Goal: Information Seeking & Learning: Learn about a topic

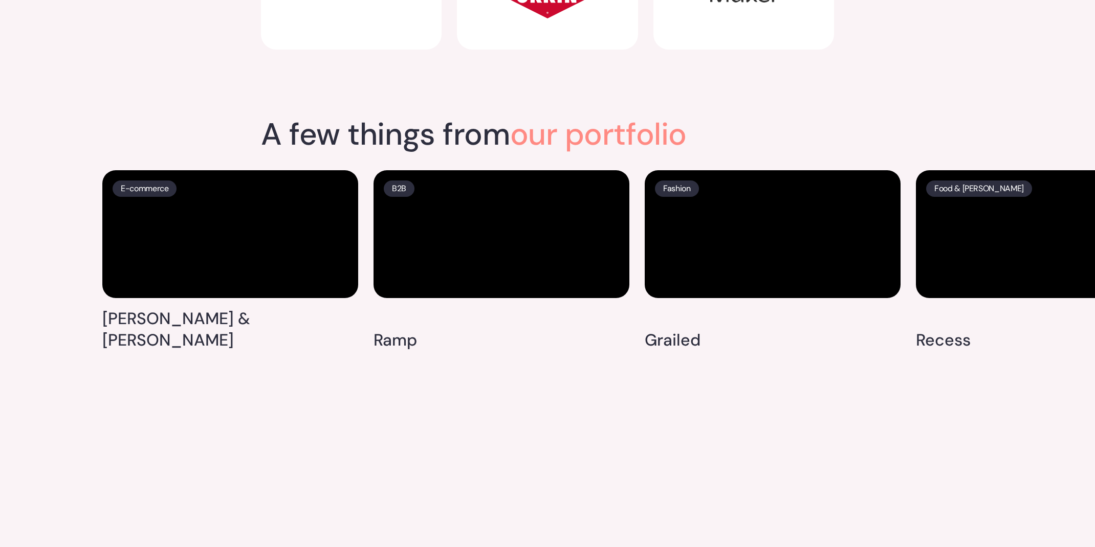
scroll to position [2623, 0]
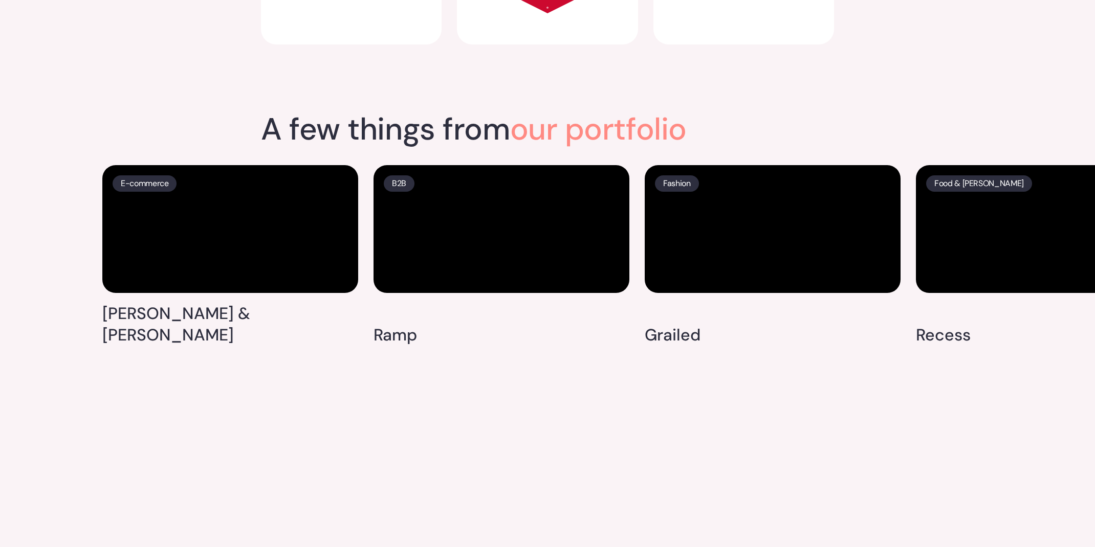
click at [586, 118] on span "our portfolio" at bounding box center [598, 129] width 177 height 40
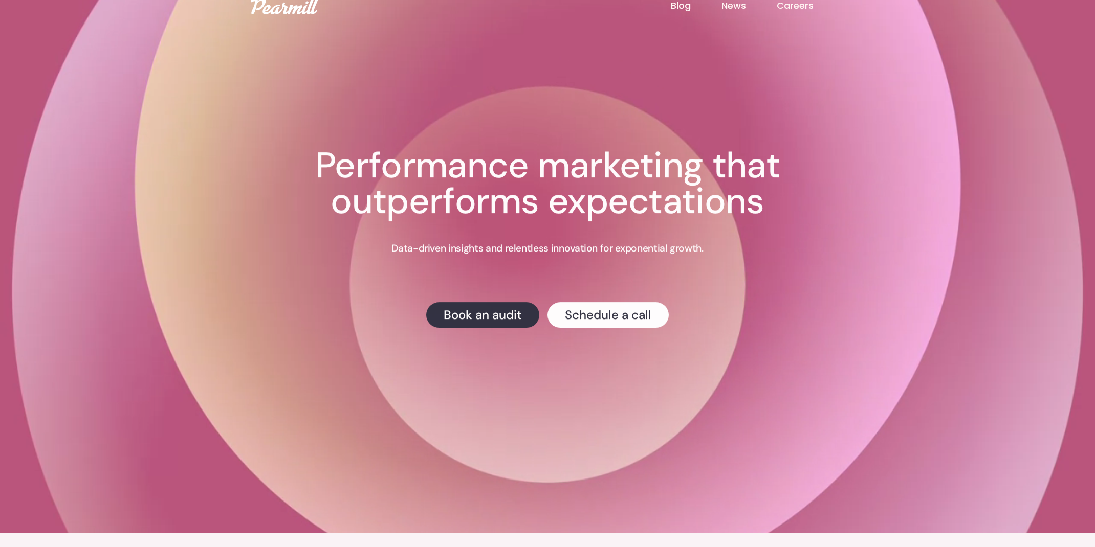
scroll to position [0, 0]
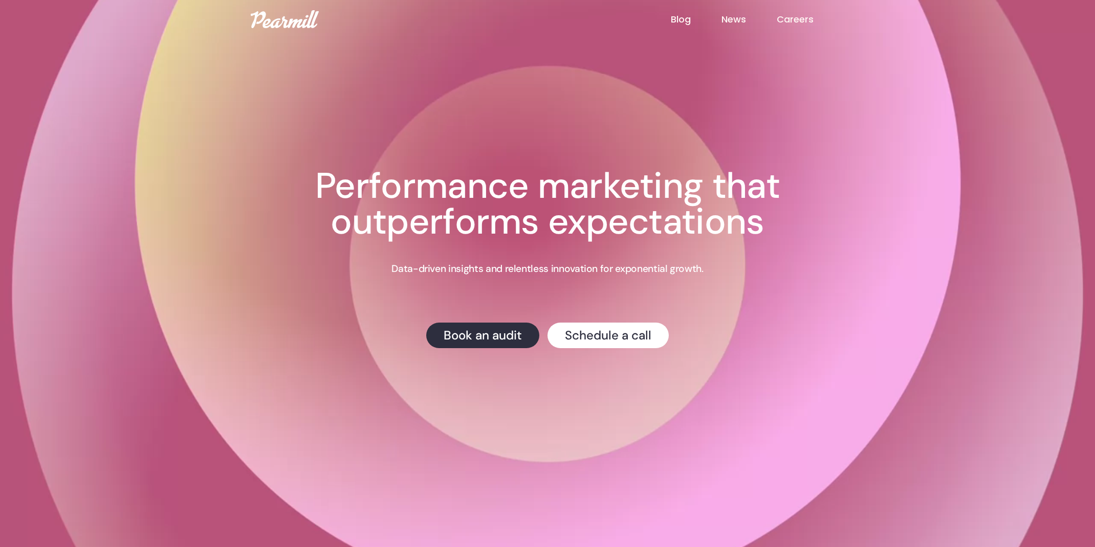
click at [738, 19] on link "News" at bounding box center [748, 19] width 55 height 13
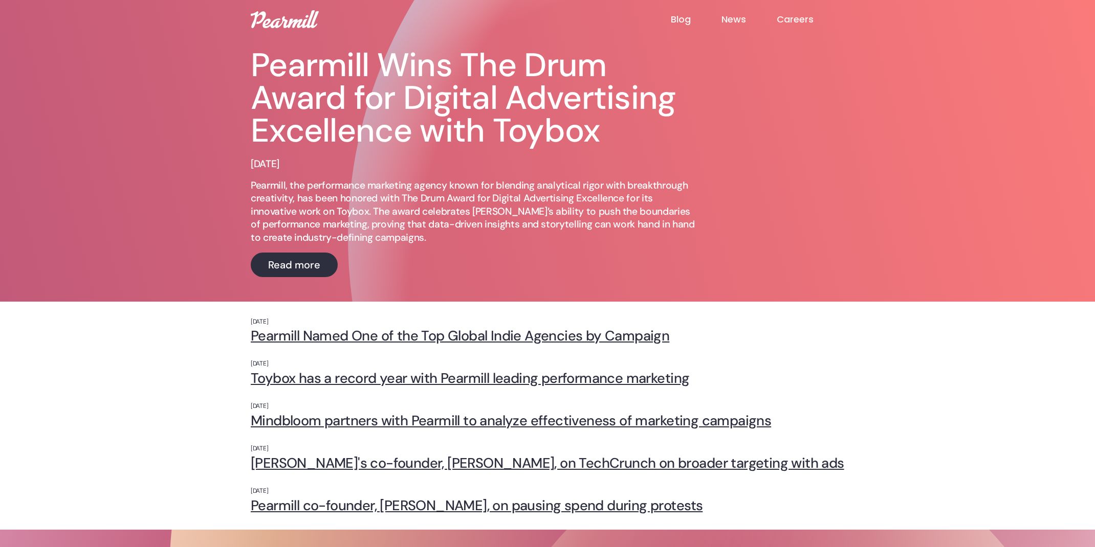
click at [680, 19] on link "Blog" at bounding box center [696, 19] width 51 height 12
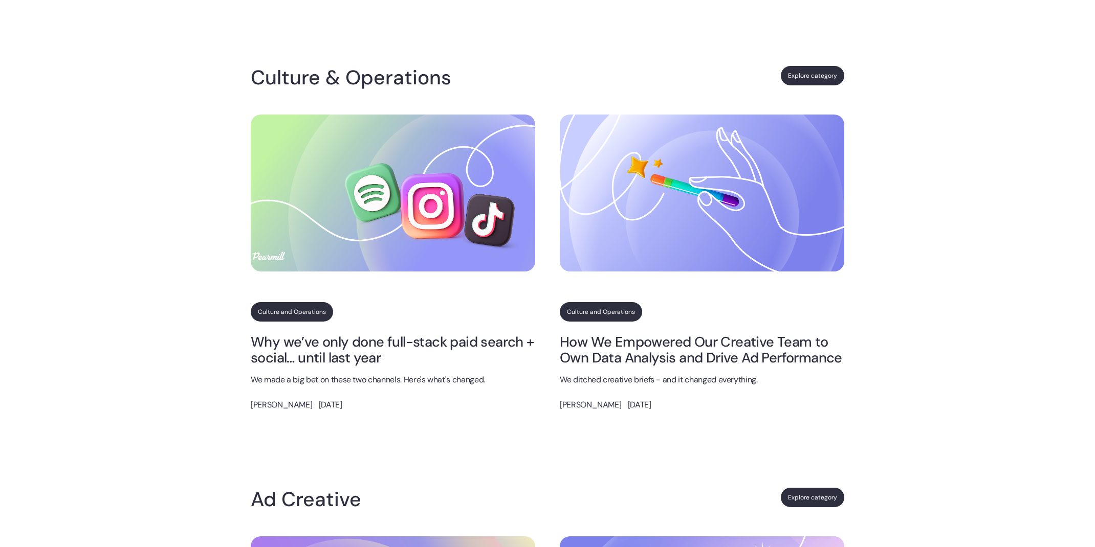
scroll to position [494, 0]
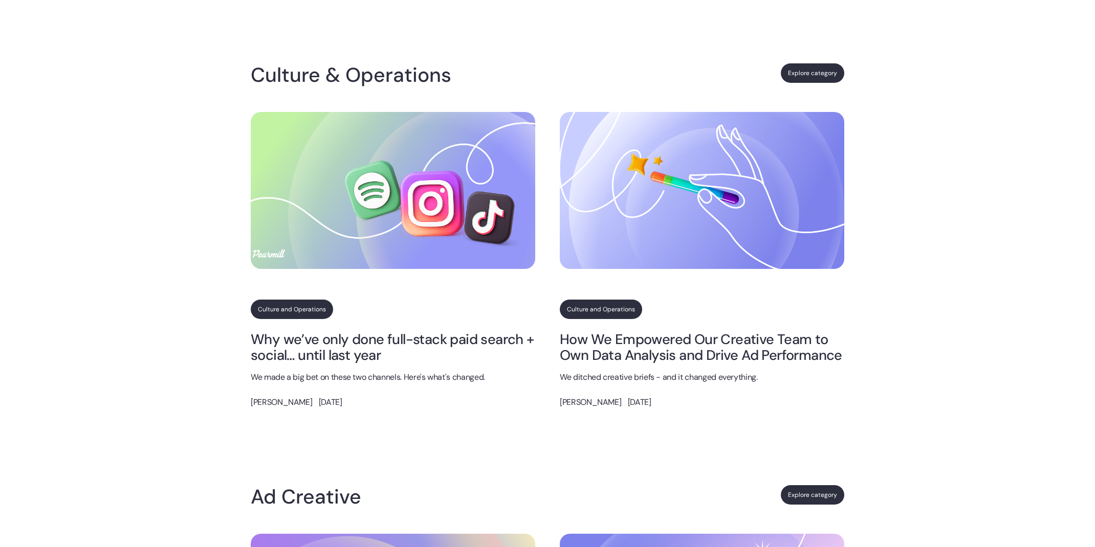
click at [457, 186] on img at bounding box center [393, 190] width 284 height 157
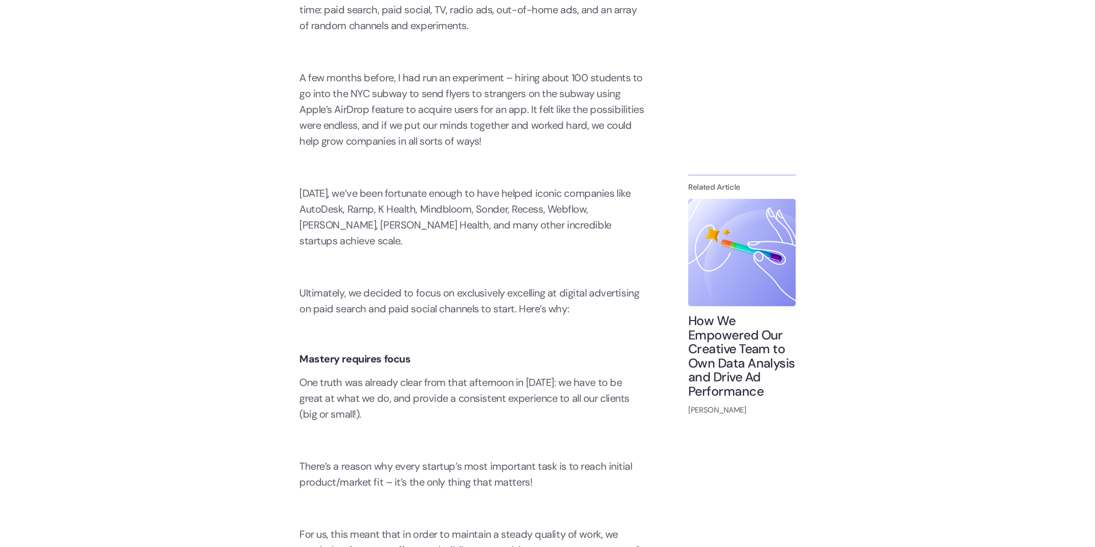
scroll to position [673, 0]
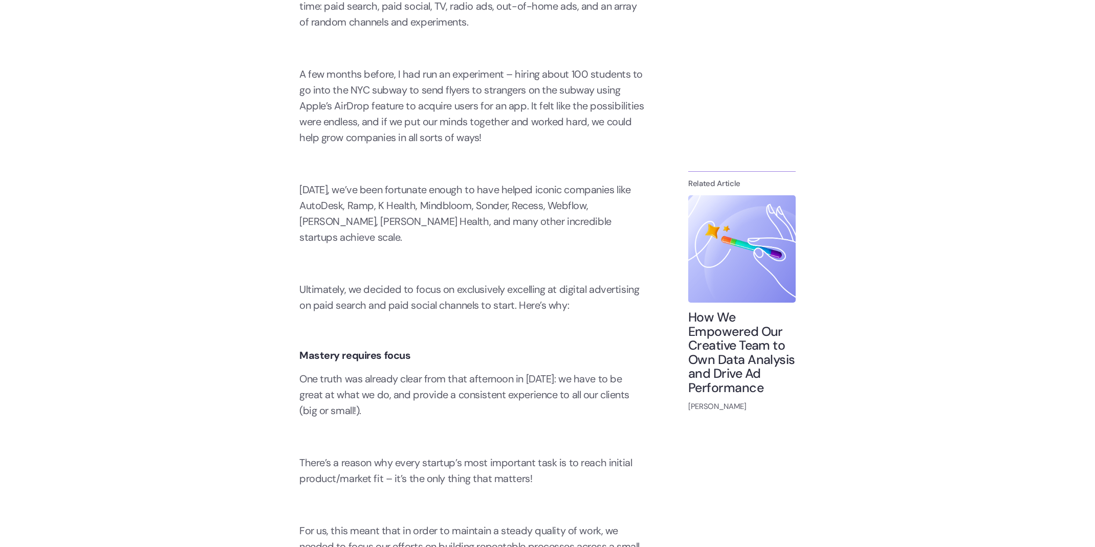
drag, startPoint x: 497, startPoint y: 136, endPoint x: 298, endPoint y: 75, distance: 207.8
click at [298, 75] on div "Culture and Operations Why we’ve only done full-stack paid search + social… unt…" at bounding box center [547, 521] width 614 height 2244
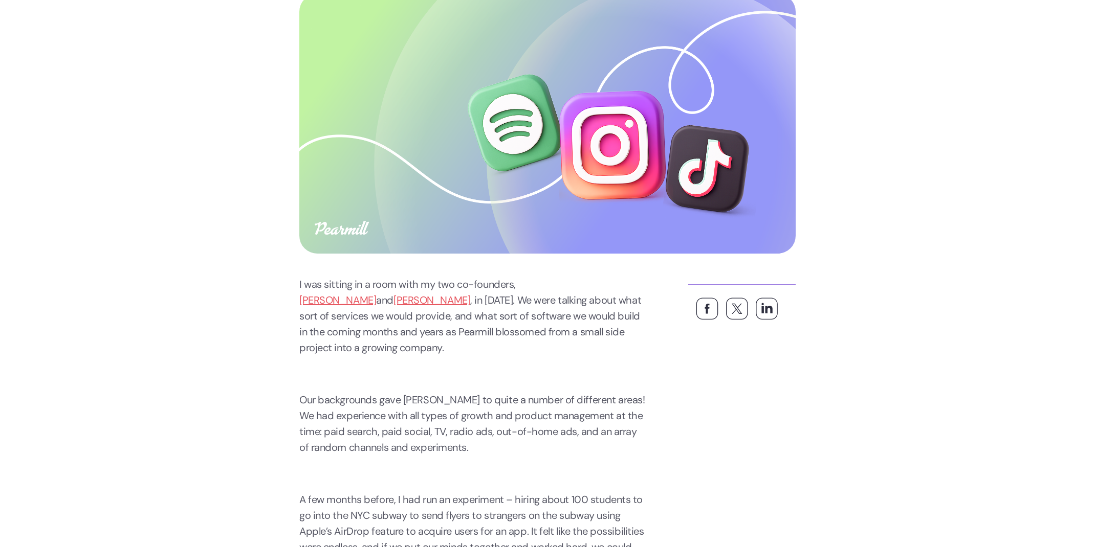
scroll to position [0, 0]
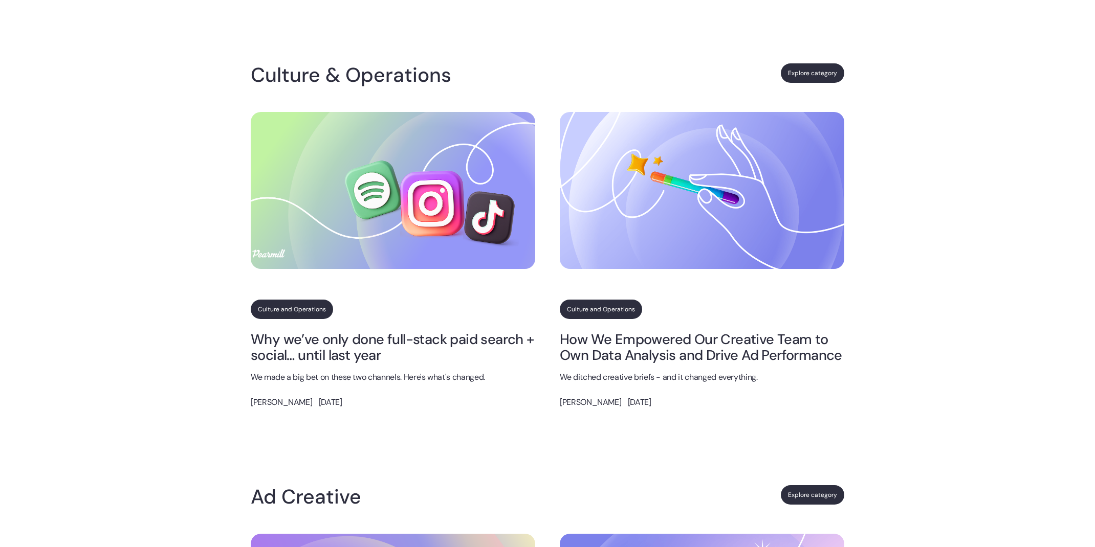
click at [691, 213] on img at bounding box center [702, 190] width 284 height 157
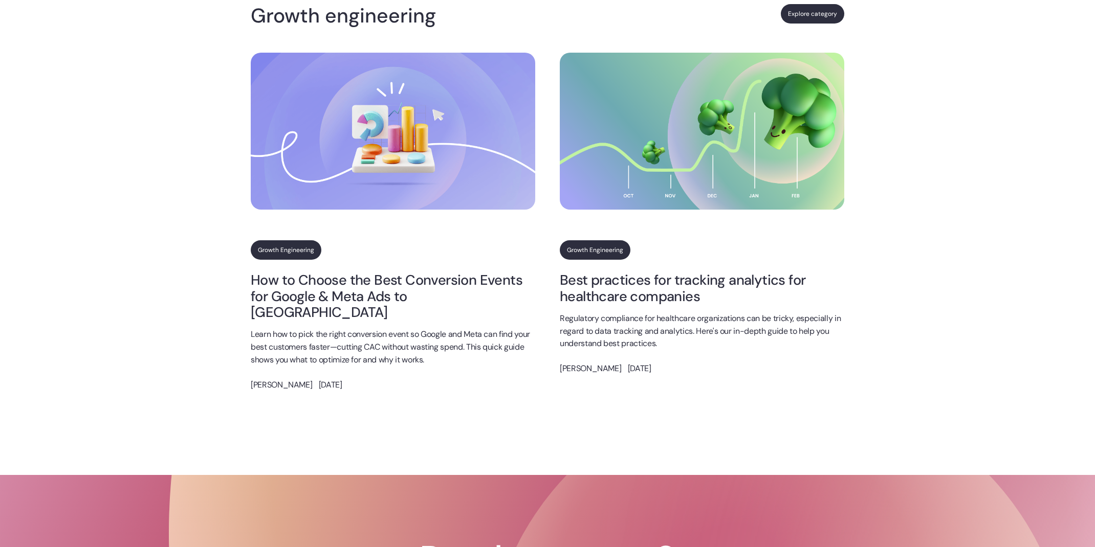
scroll to position [2328, 0]
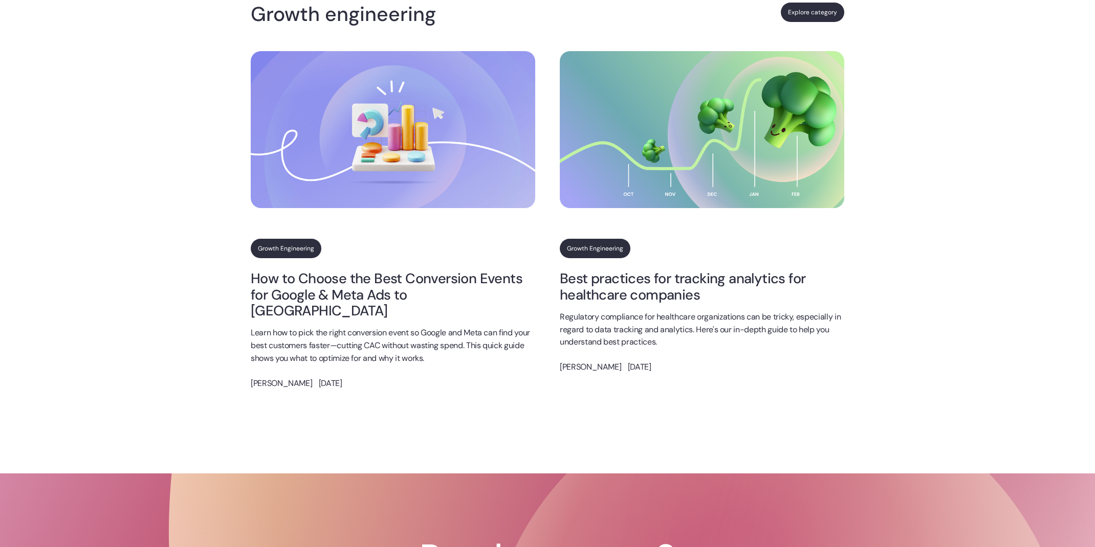
click at [298, 259] on div "Growth Engineering How to Choose the Best Conversion Events for Google & Meta A…" at bounding box center [393, 323] width 284 height 169
click at [302, 248] on link "Growth Engineering" at bounding box center [286, 248] width 71 height 19
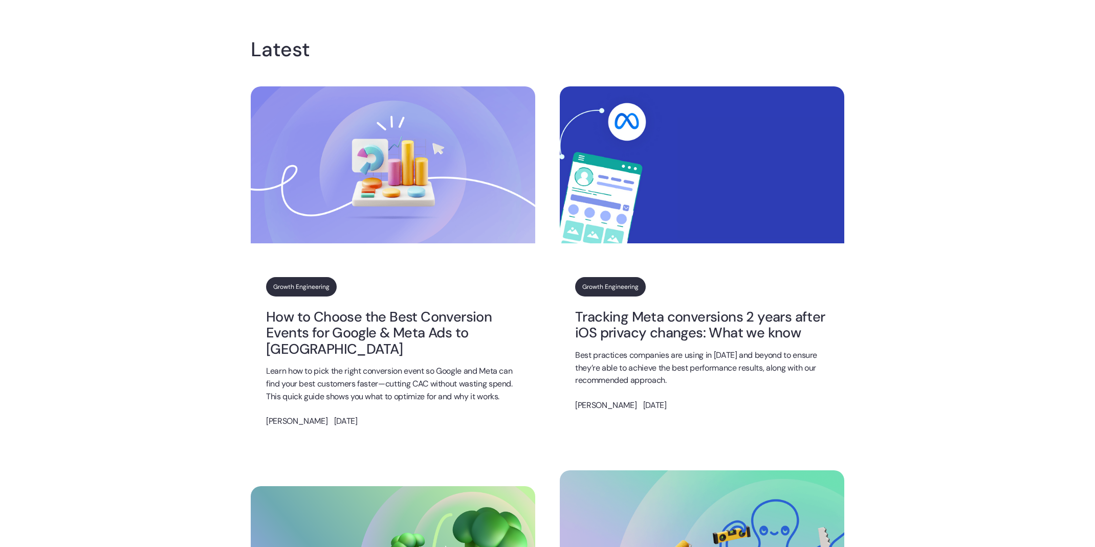
scroll to position [248, 0]
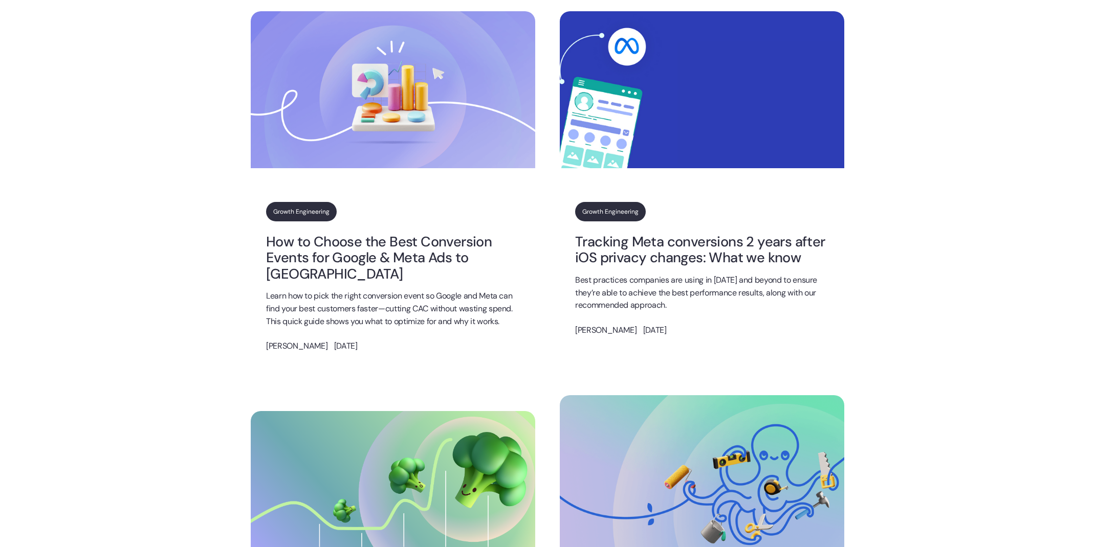
click at [316, 216] on link "Growth Engineering" at bounding box center [301, 211] width 71 height 19
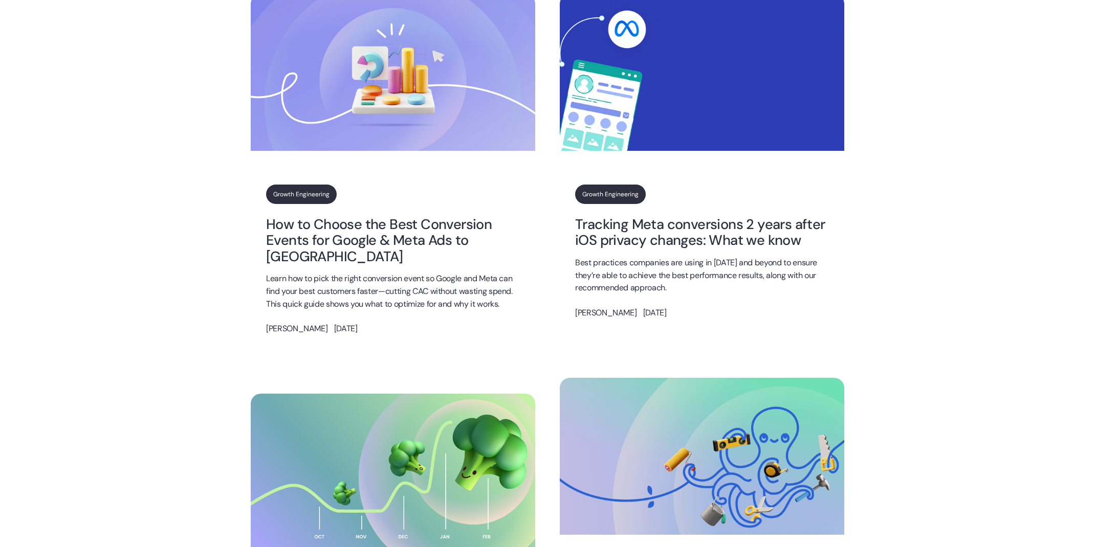
scroll to position [267, 0]
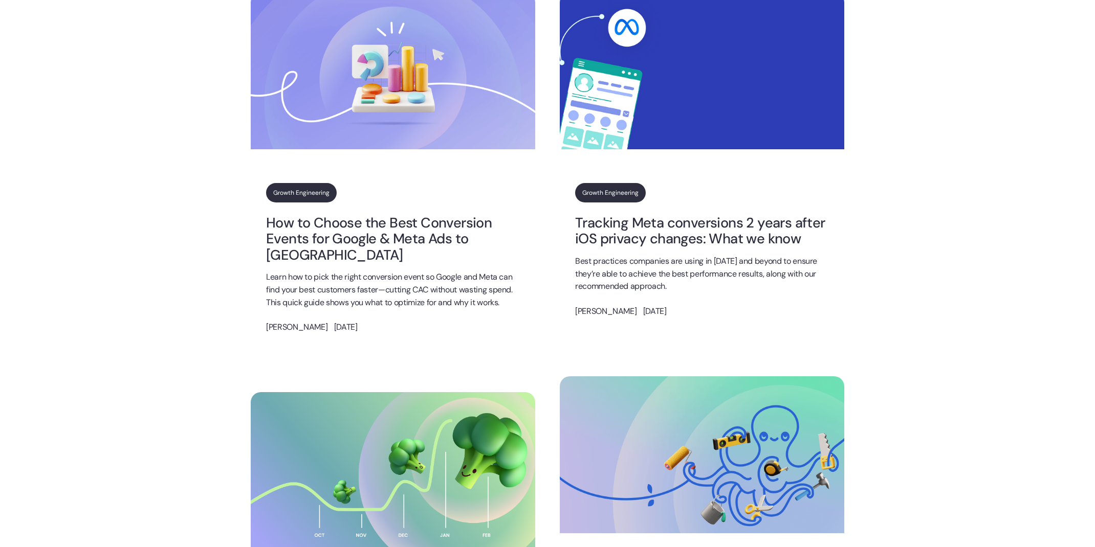
click at [348, 106] on img at bounding box center [393, 70] width 284 height 157
click at [364, 226] on link "How to Choose the Best Conversion Events for Google & Meta Ads to [GEOGRAPHIC_D…" at bounding box center [393, 239] width 254 height 48
